Goal: Contribute content

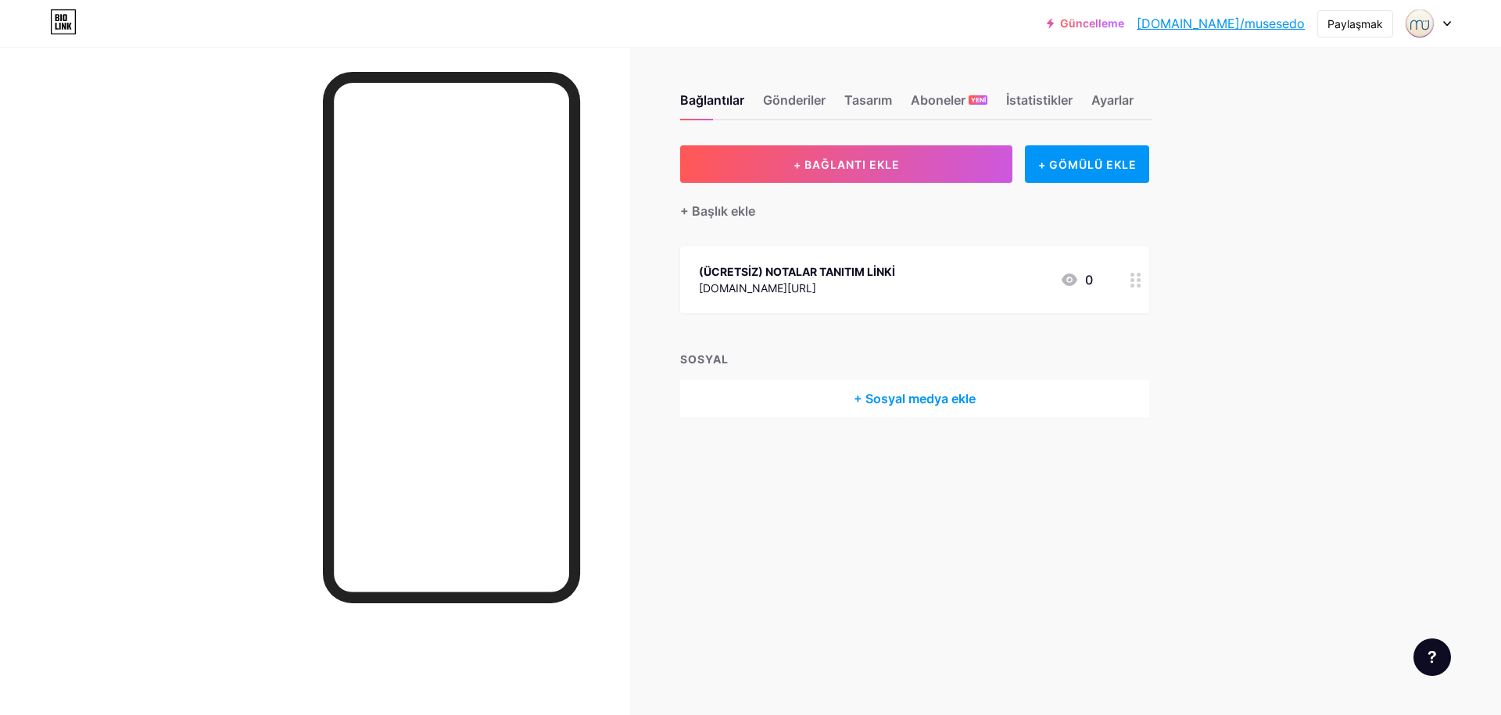
drag, startPoint x: 787, startPoint y: 286, endPoint x: 700, endPoint y: 286, distance: 86.8
click at [700, 286] on div "[DOMAIN_NAME][URL]" at bounding box center [797, 288] width 196 height 16
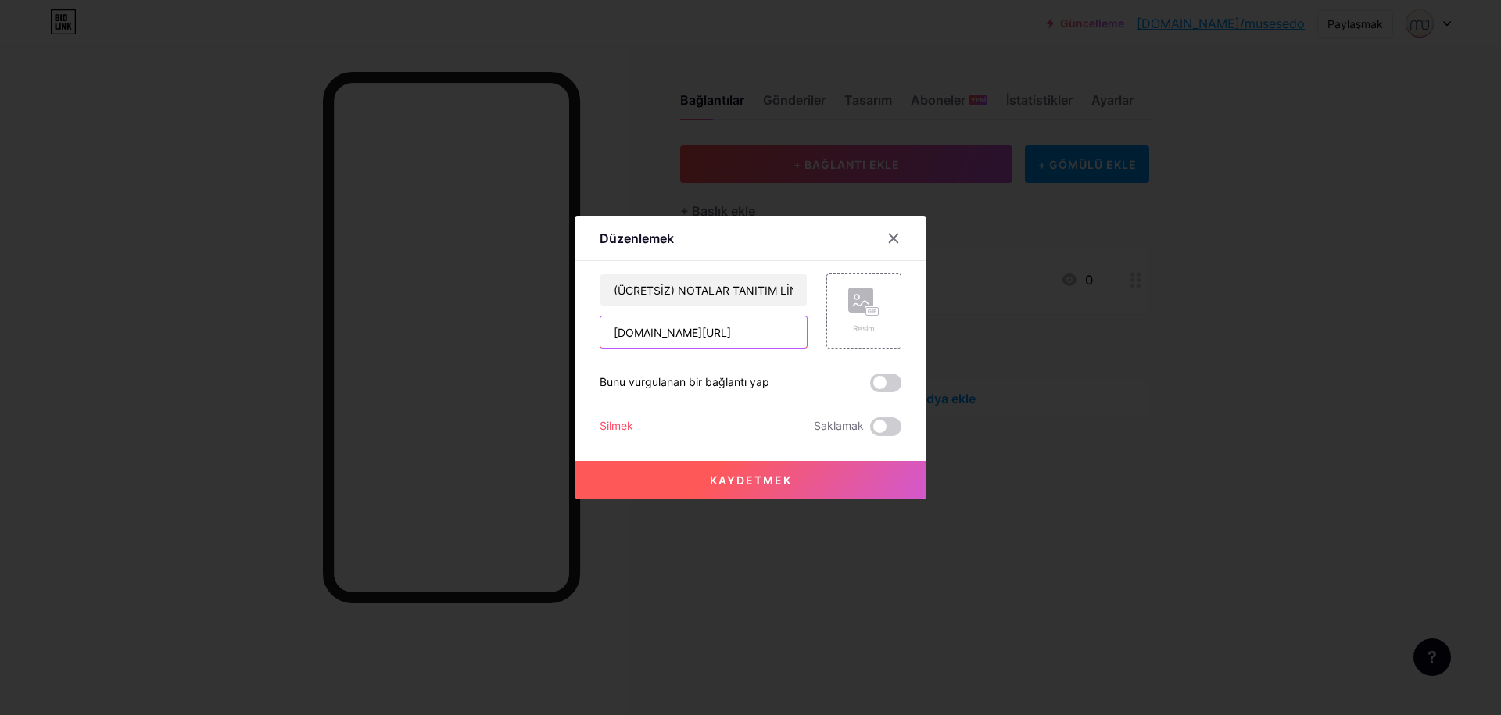
drag, startPoint x: 691, startPoint y: 330, endPoint x: 602, endPoint y: 338, distance: 89.4
click at [602, 338] on input "[DOMAIN_NAME][URL]" at bounding box center [703, 332] width 206 height 31
click at [853, 304] on icon at bounding box center [861, 303] width 16 height 5
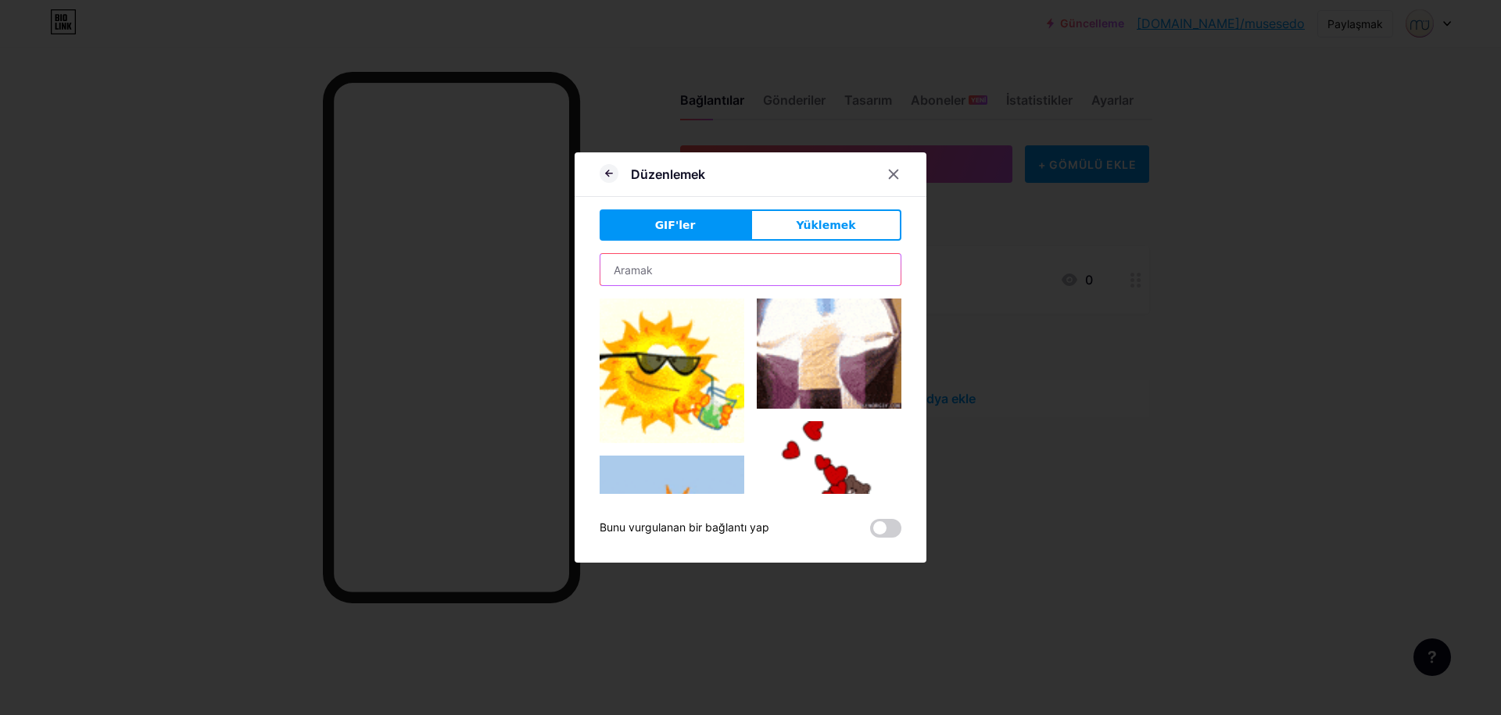
click at [690, 261] on input "text" at bounding box center [750, 269] width 300 height 31
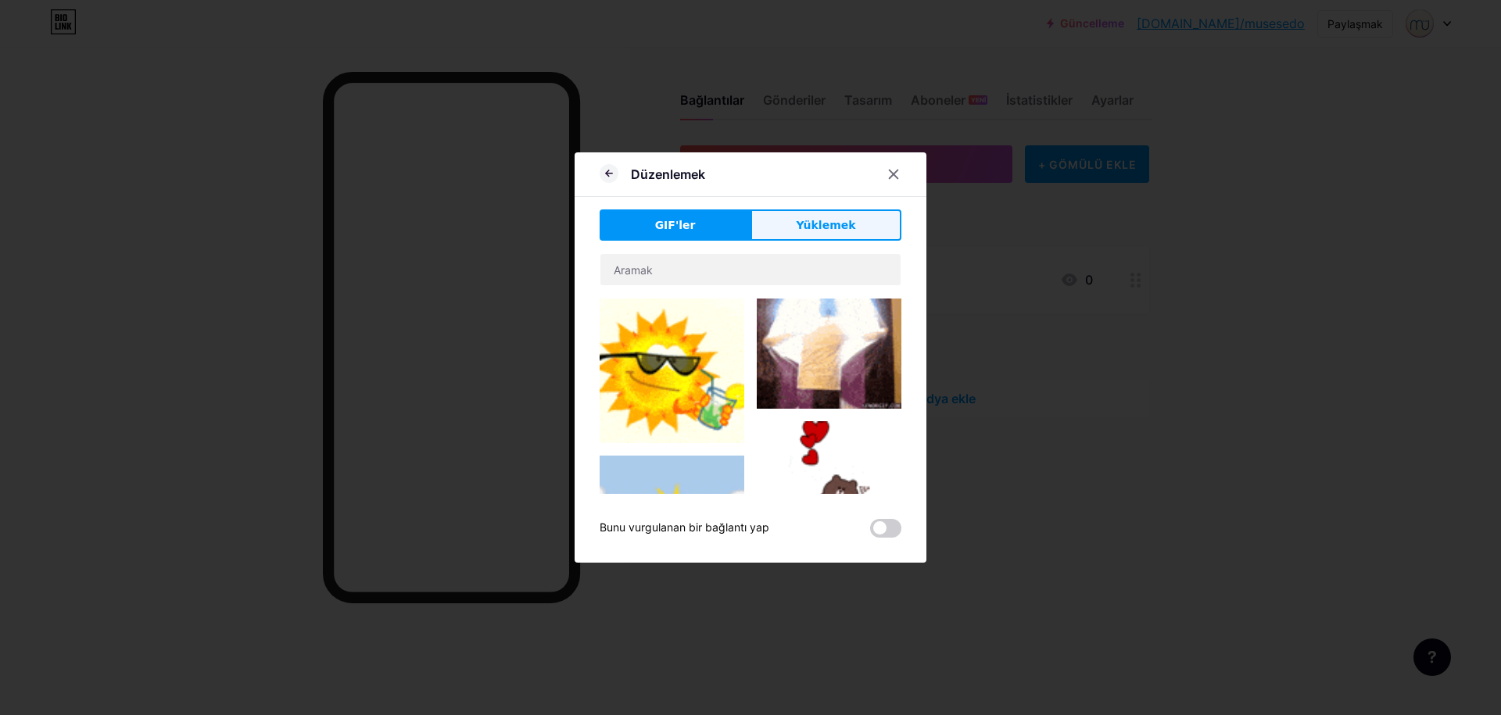
click at [811, 233] on span "Yüklemek" at bounding box center [825, 225] width 59 height 16
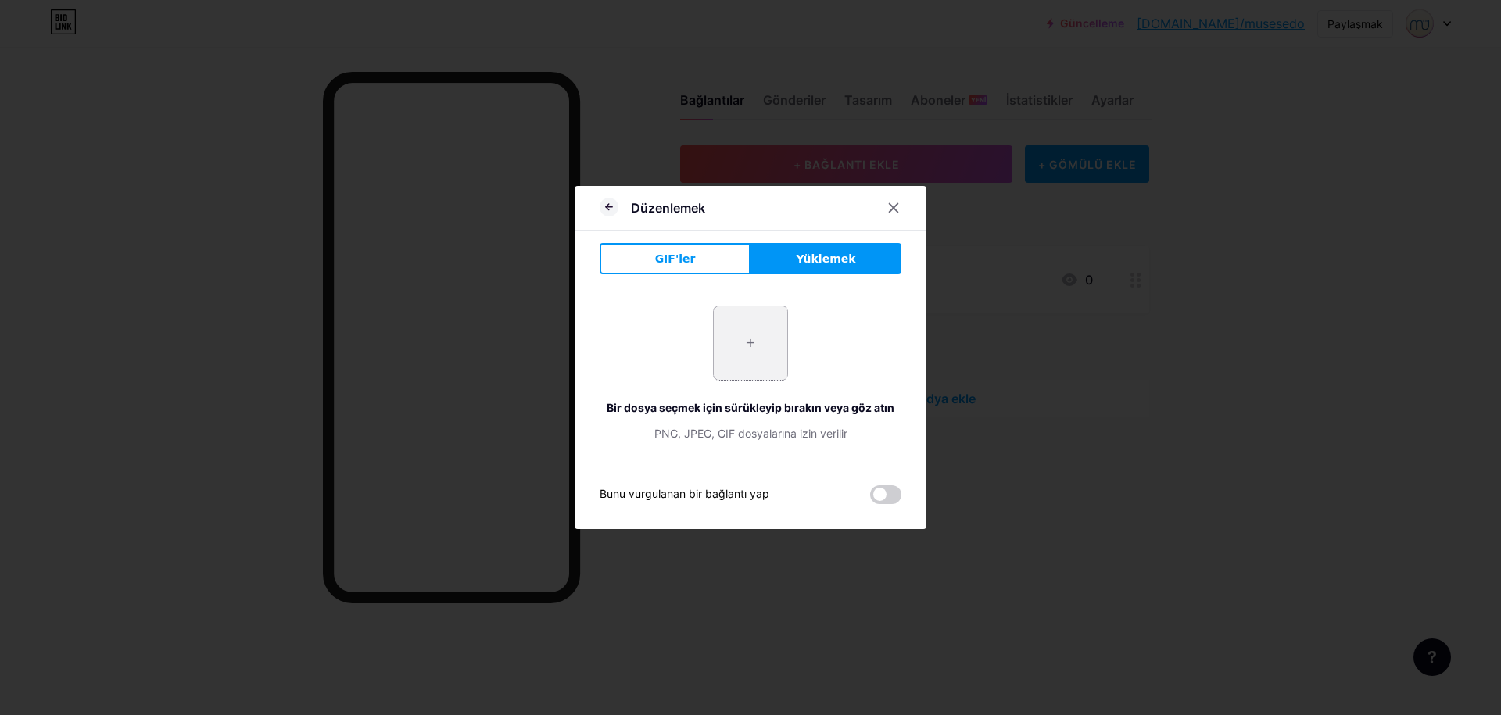
click at [729, 329] on input "file" at bounding box center [750, 342] width 73 height 73
type input "C:\fakepath\musesedo.png"
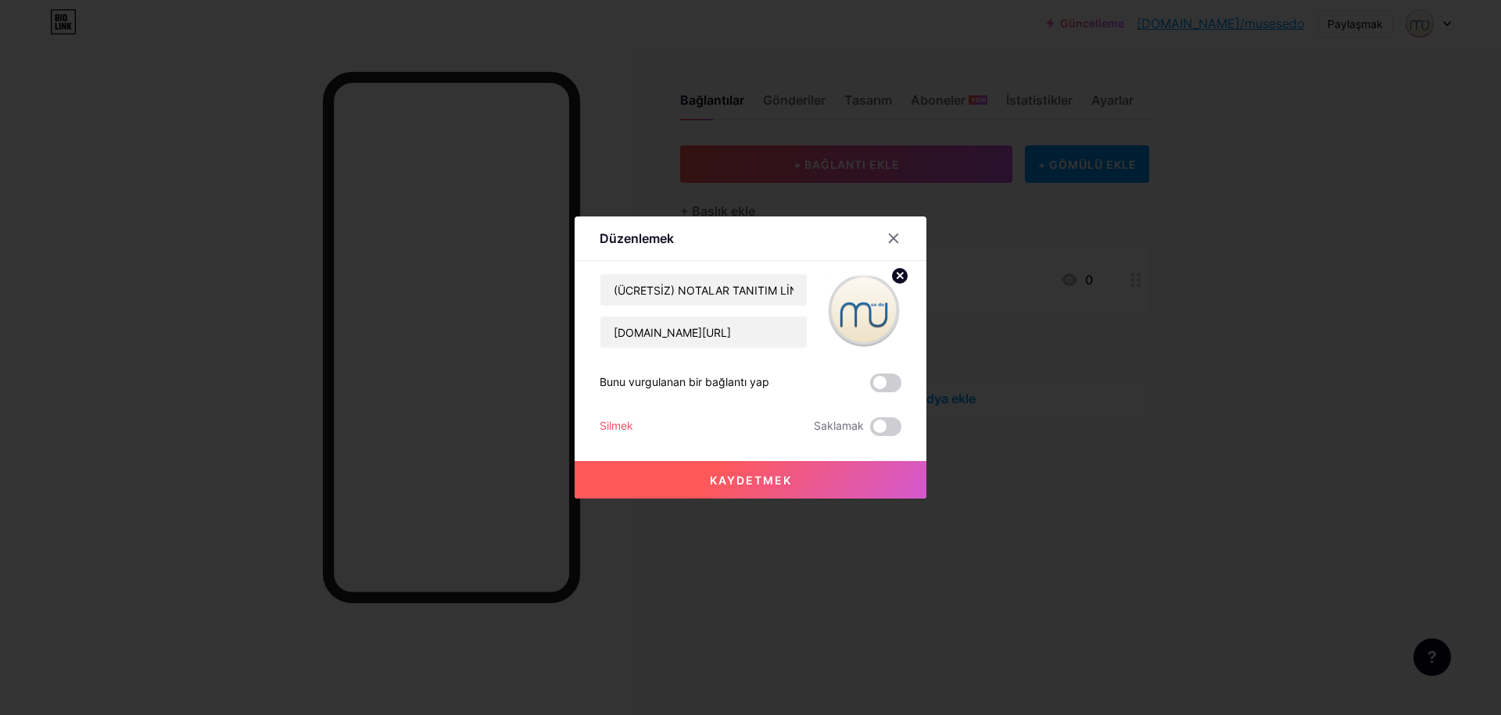
click at [729, 474] on font "Kaydetmek" at bounding box center [751, 480] width 82 height 13
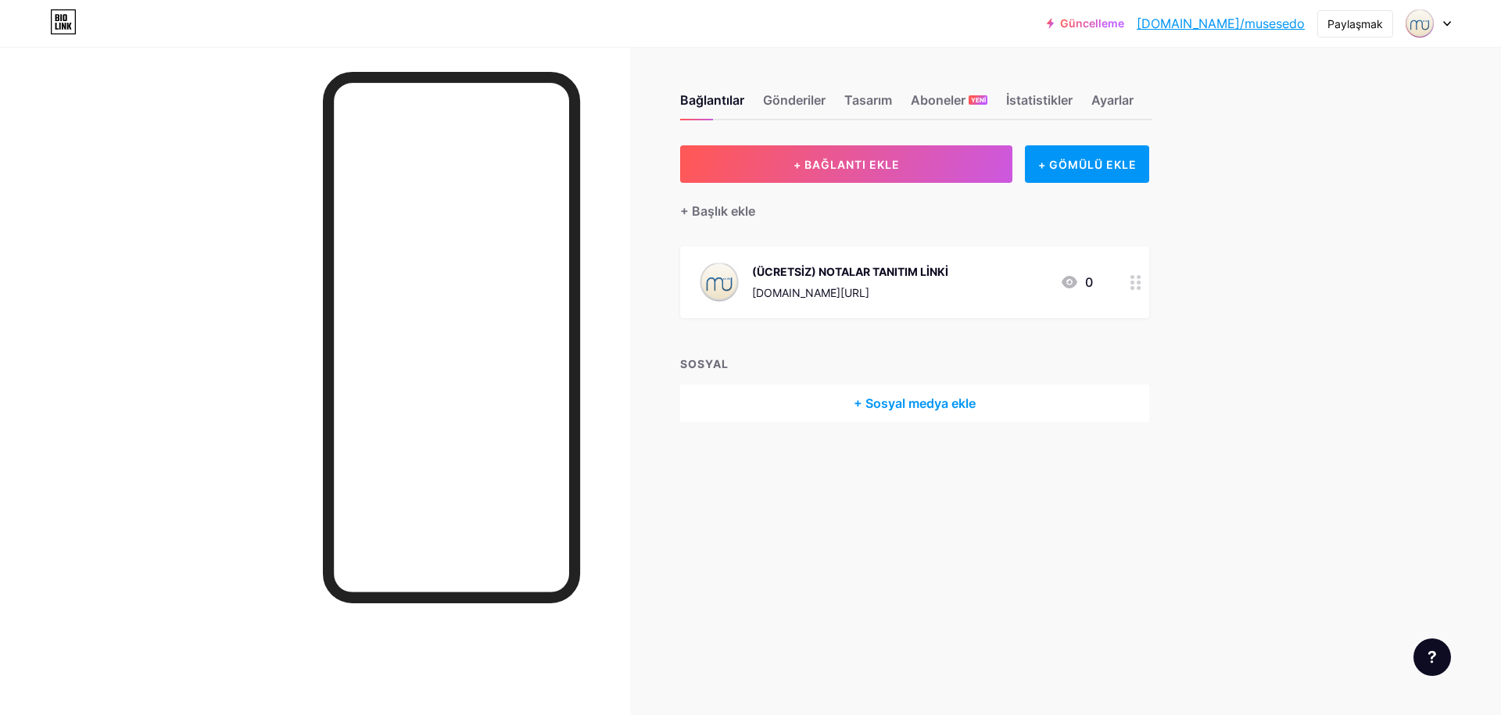
click at [839, 346] on div "+ BAĞLANTI EKLE + GÖMÜLÜ EKLE + Başlık ekle (ÜCRETSİZ) NOTALAR TANITIM LİNKİ [D…" at bounding box center [914, 283] width 469 height 277
drag, startPoint x: 851, startPoint y: 294, endPoint x: 760, endPoint y: 282, distance: 91.4
click at [760, 282] on div "(ÜCRETSİZ) NOTALAR TANITIM LİNKİ [DOMAIN_NAME][URL]" at bounding box center [850, 282] width 196 height 41
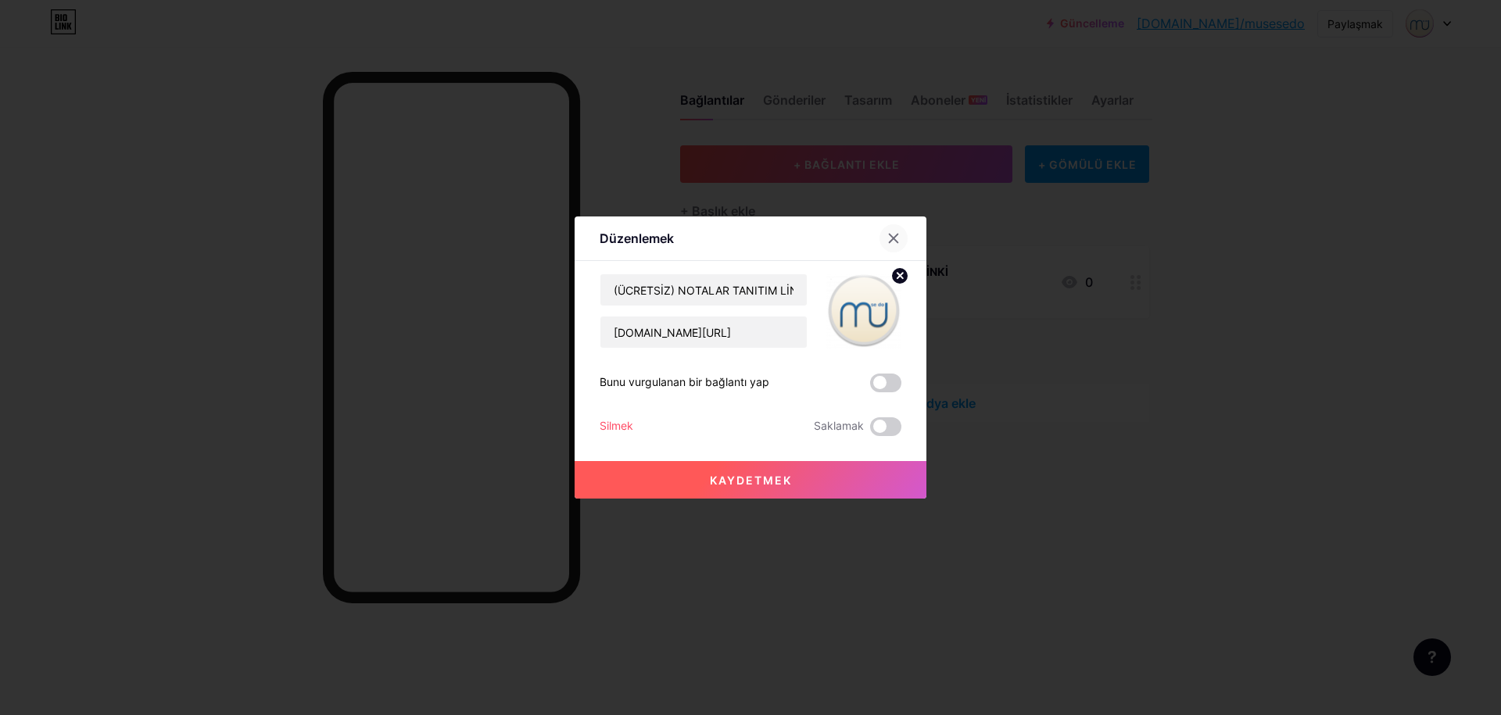
click at [887, 243] on icon at bounding box center [893, 238] width 13 height 13
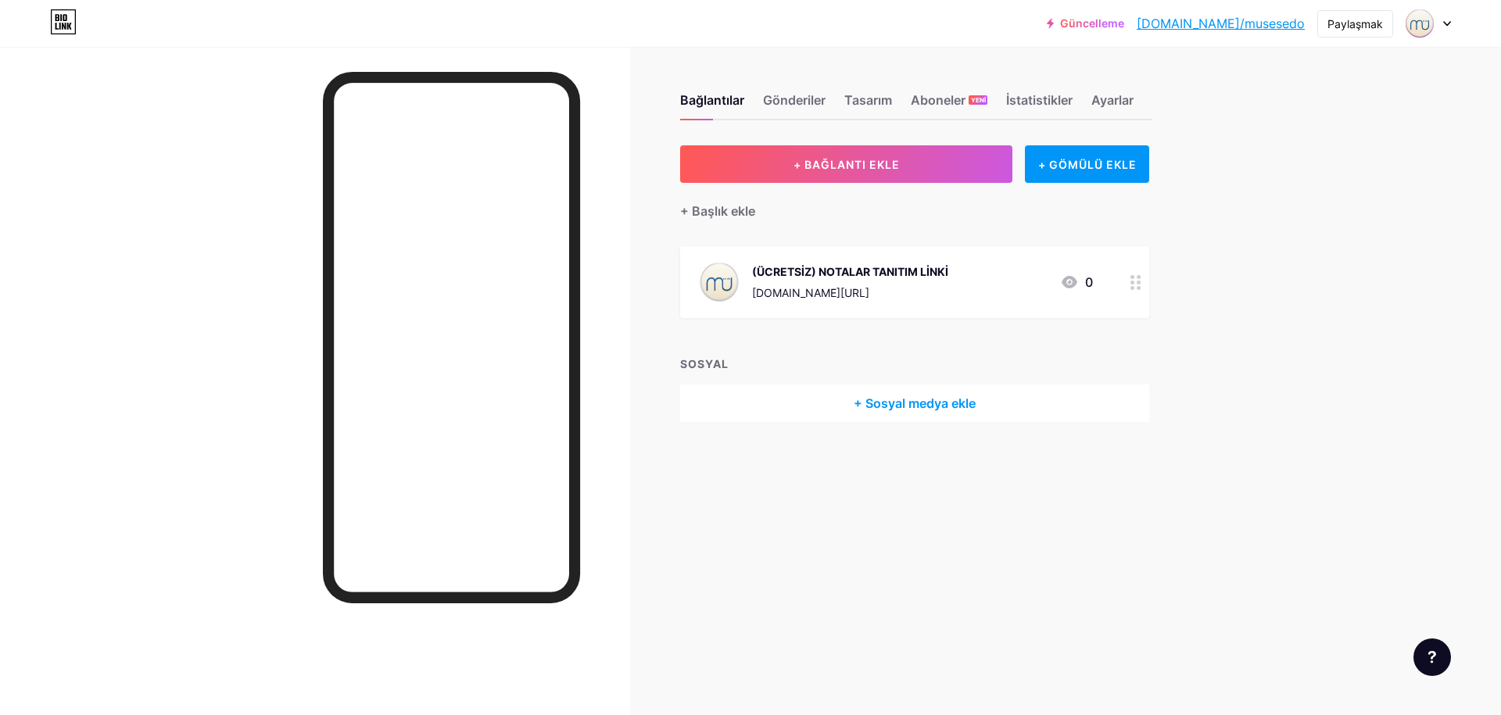
drag, startPoint x: 832, startPoint y: 290, endPoint x: 750, endPoint y: 290, distance: 82.1
click at [750, 290] on div "(ÜCRETSİZ) NOTALAR TANITIM LİNKİ [DOMAIN_NAME][URL]" at bounding box center [823, 282] width 249 height 41
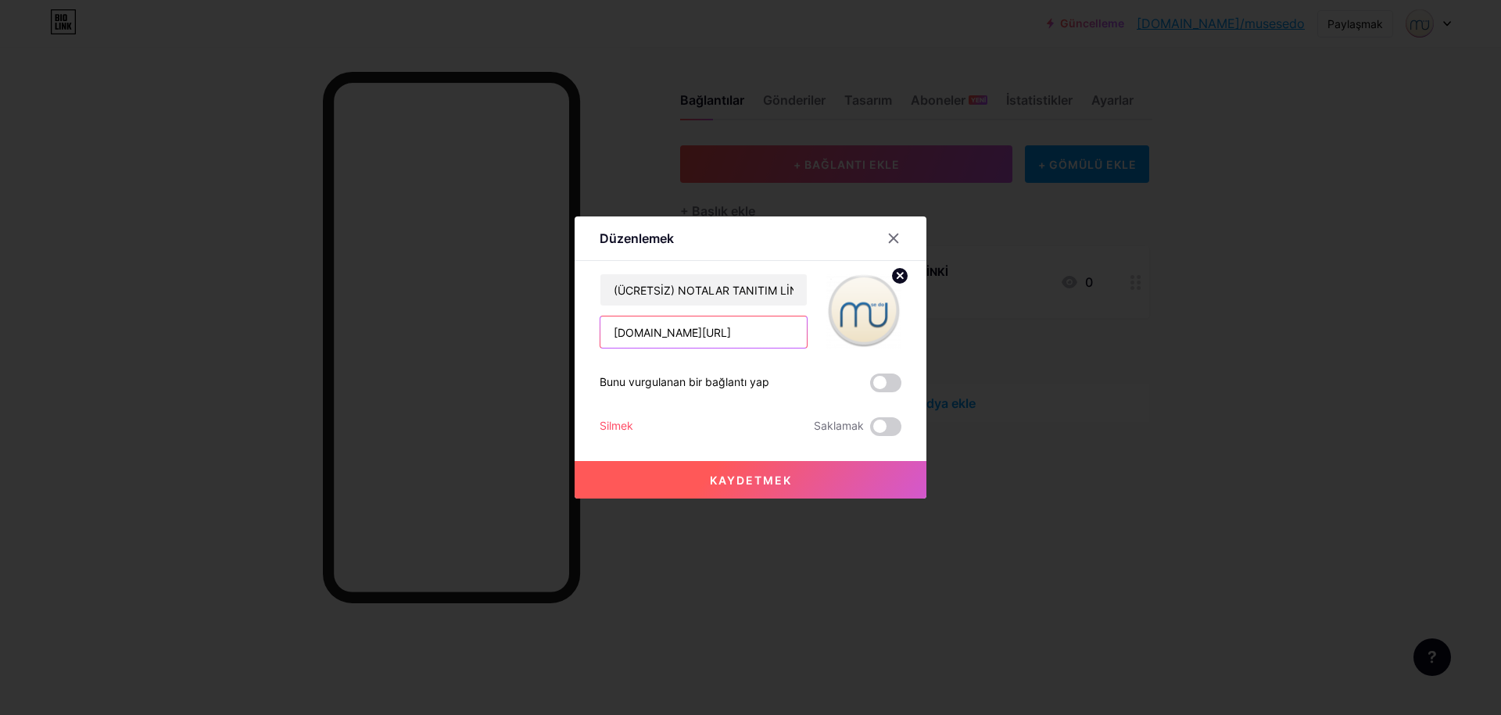
drag, startPoint x: 723, startPoint y: 323, endPoint x: 694, endPoint y: 344, distance: 35.8
click at [694, 344] on input "[DOMAIN_NAME][URL]" at bounding box center [703, 332] width 206 height 31
click at [802, 161] on div at bounding box center [750, 357] width 1501 height 715
